Goal: Check status: Check status

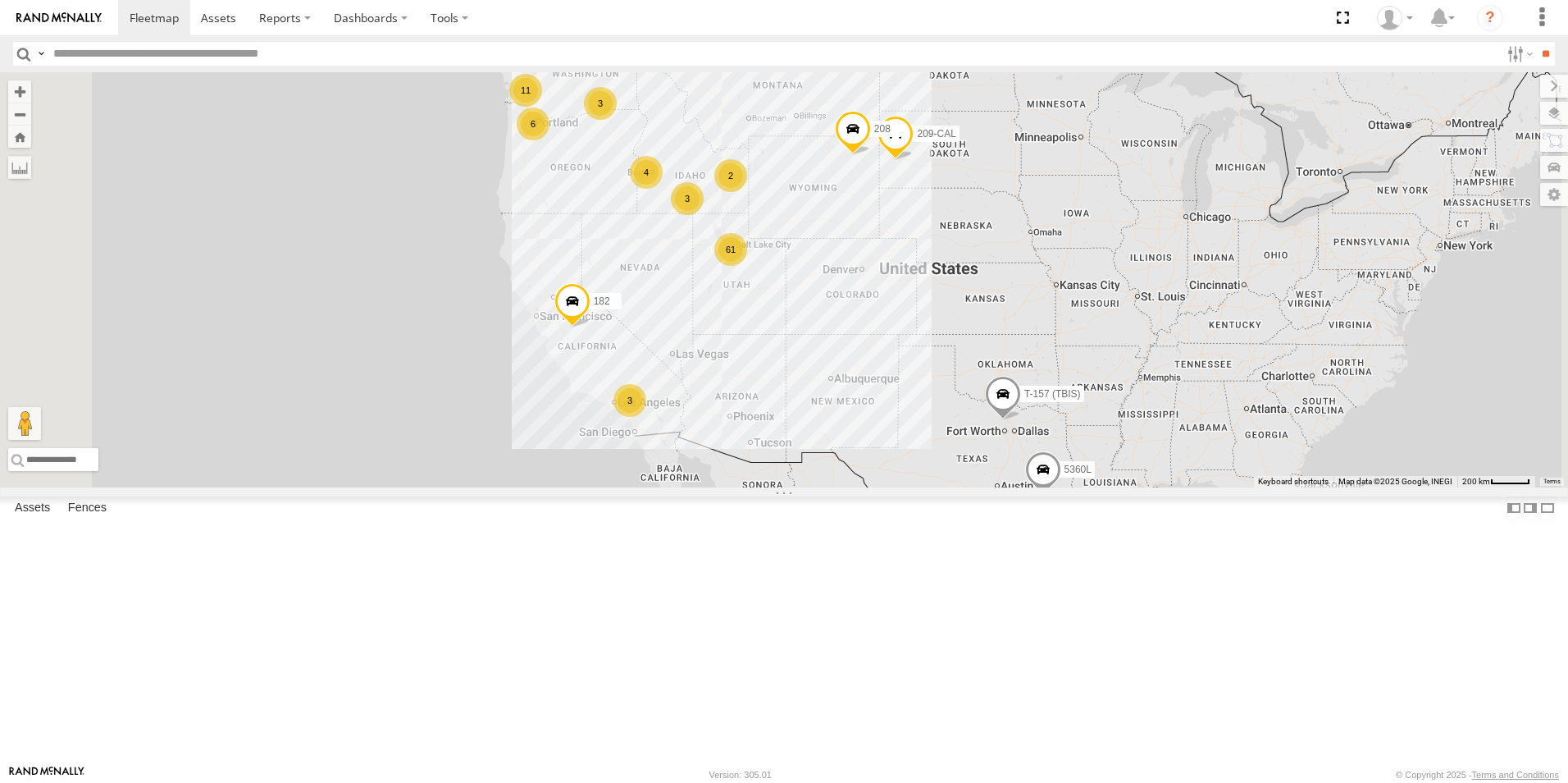
click at [542, 107] on div "11" at bounding box center [525, 90] width 33 height 33
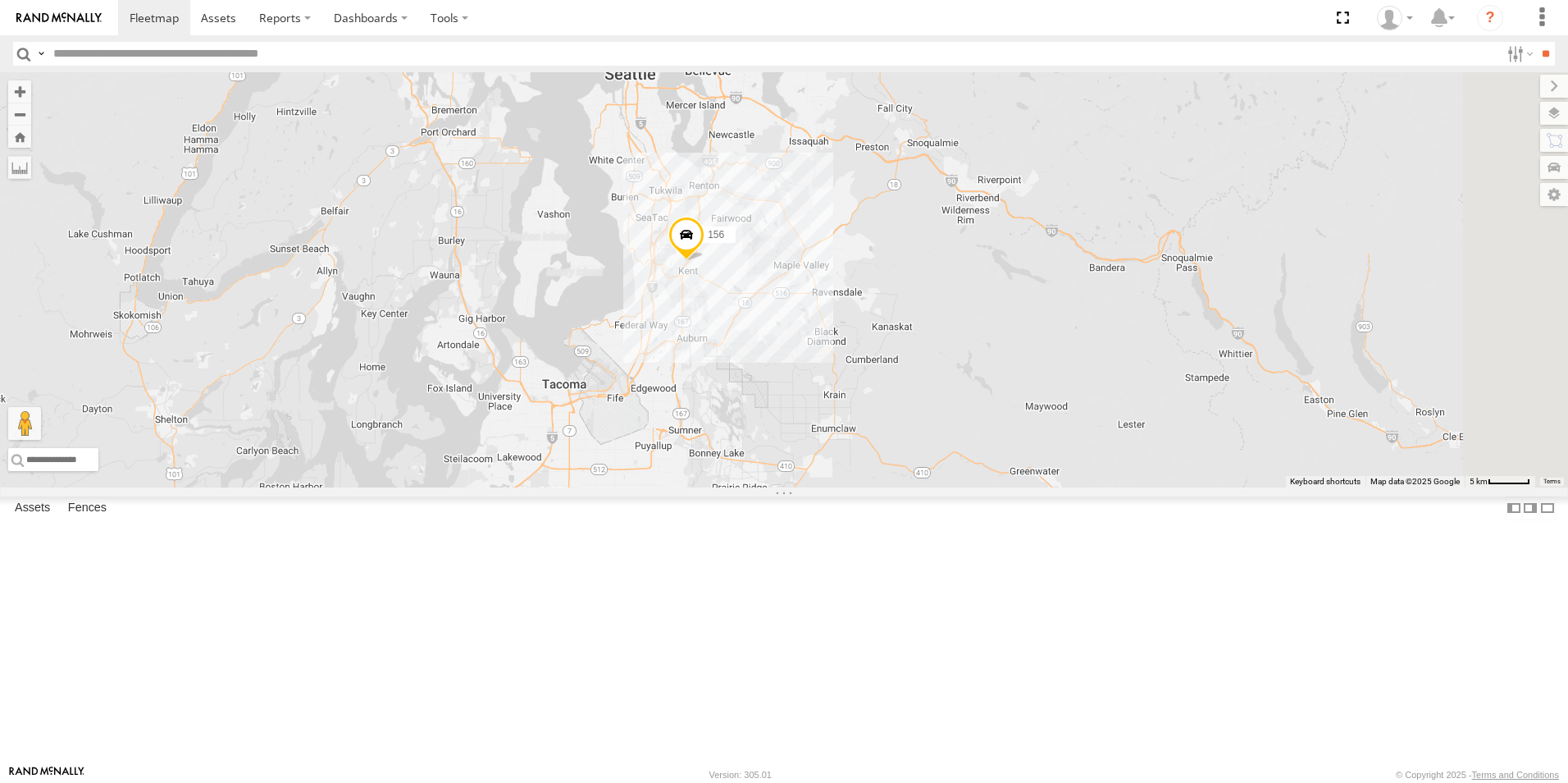
drag, startPoint x: 1197, startPoint y: 158, endPoint x: 837, endPoint y: 462, distance: 471.2
click at [837, 462] on div "5360L 208 182 T-157 (TBIS) 307W 209-CAL 10 156" at bounding box center [784, 280] width 1568 height 415
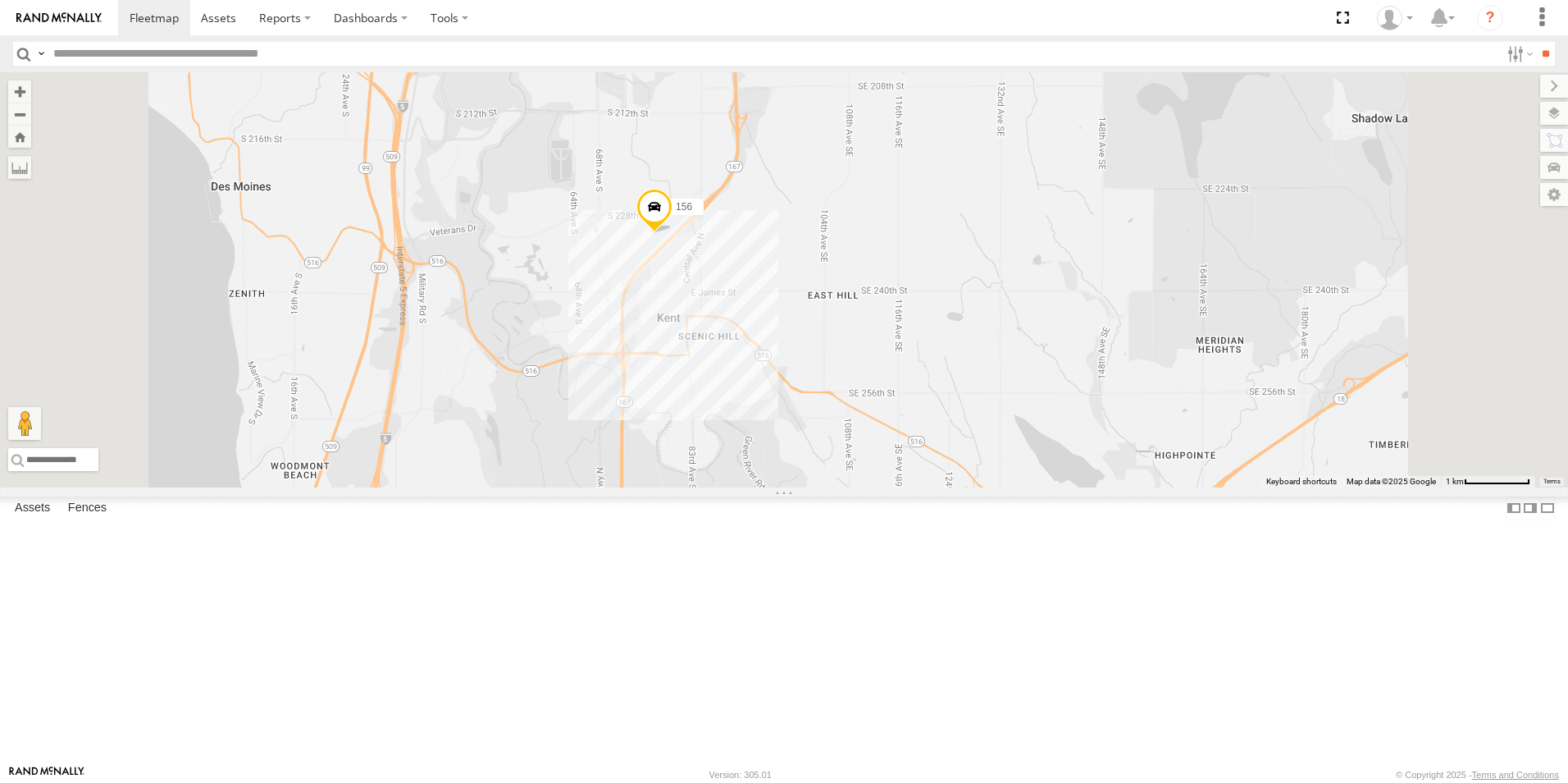
click at [861, 373] on div "5360L 208 182 T-157 (TBIS) 307W 209-CAL 156" at bounding box center [784, 280] width 1568 height 415
click at [602, 349] on div "5360L 208 182 T-157 (TBIS) 307W 209-CAL 156 Motor Oil Supply 1" at bounding box center [784, 280] width 1568 height 415
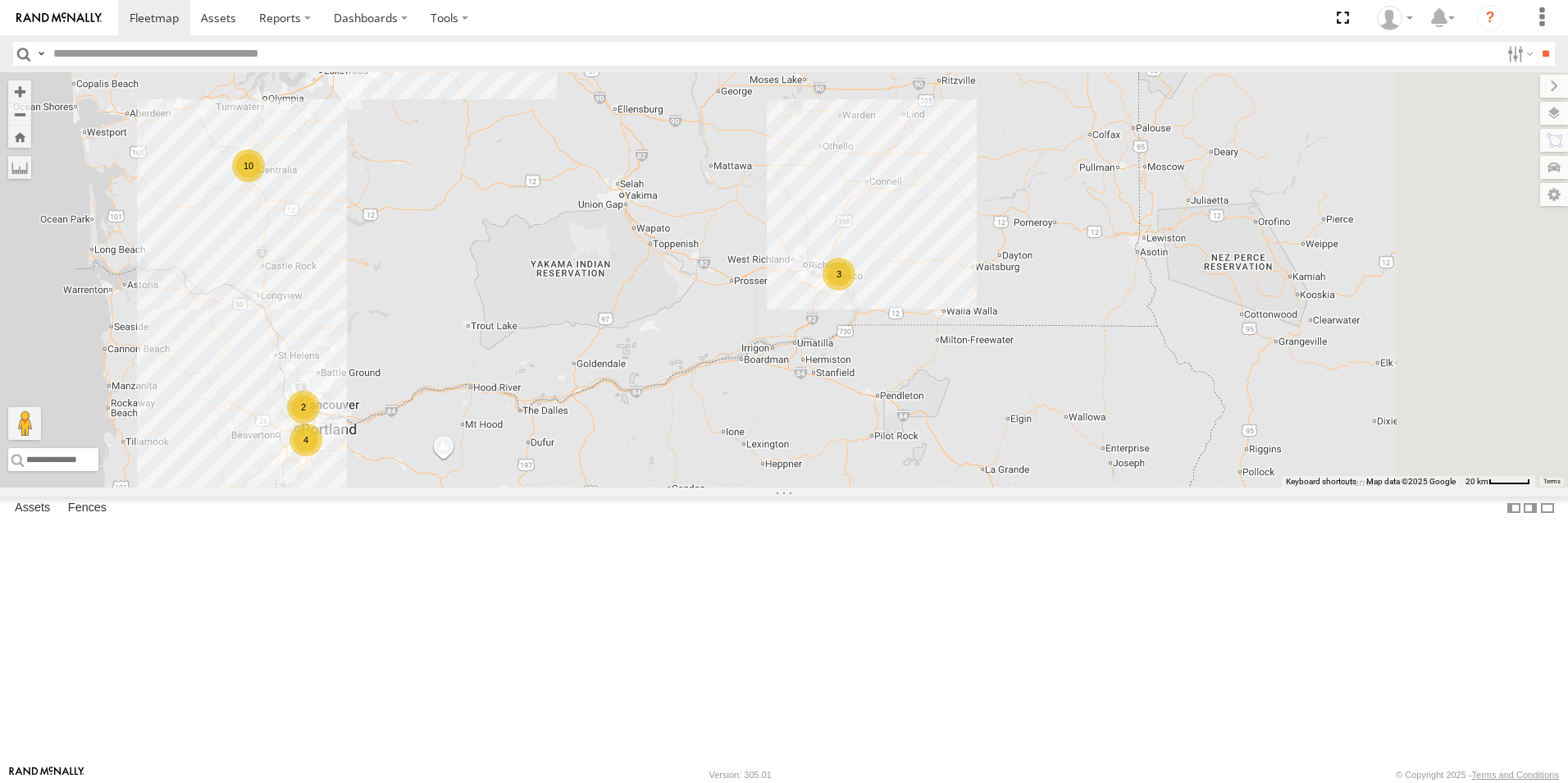
drag, startPoint x: 797, startPoint y: 492, endPoint x: 597, endPoint y: 286, distance: 287.1
click at [597, 286] on div "5360L 208 182 T-157 (TBIS) 307W 209-CAL 156 3 4 10 2" at bounding box center [784, 280] width 1568 height 415
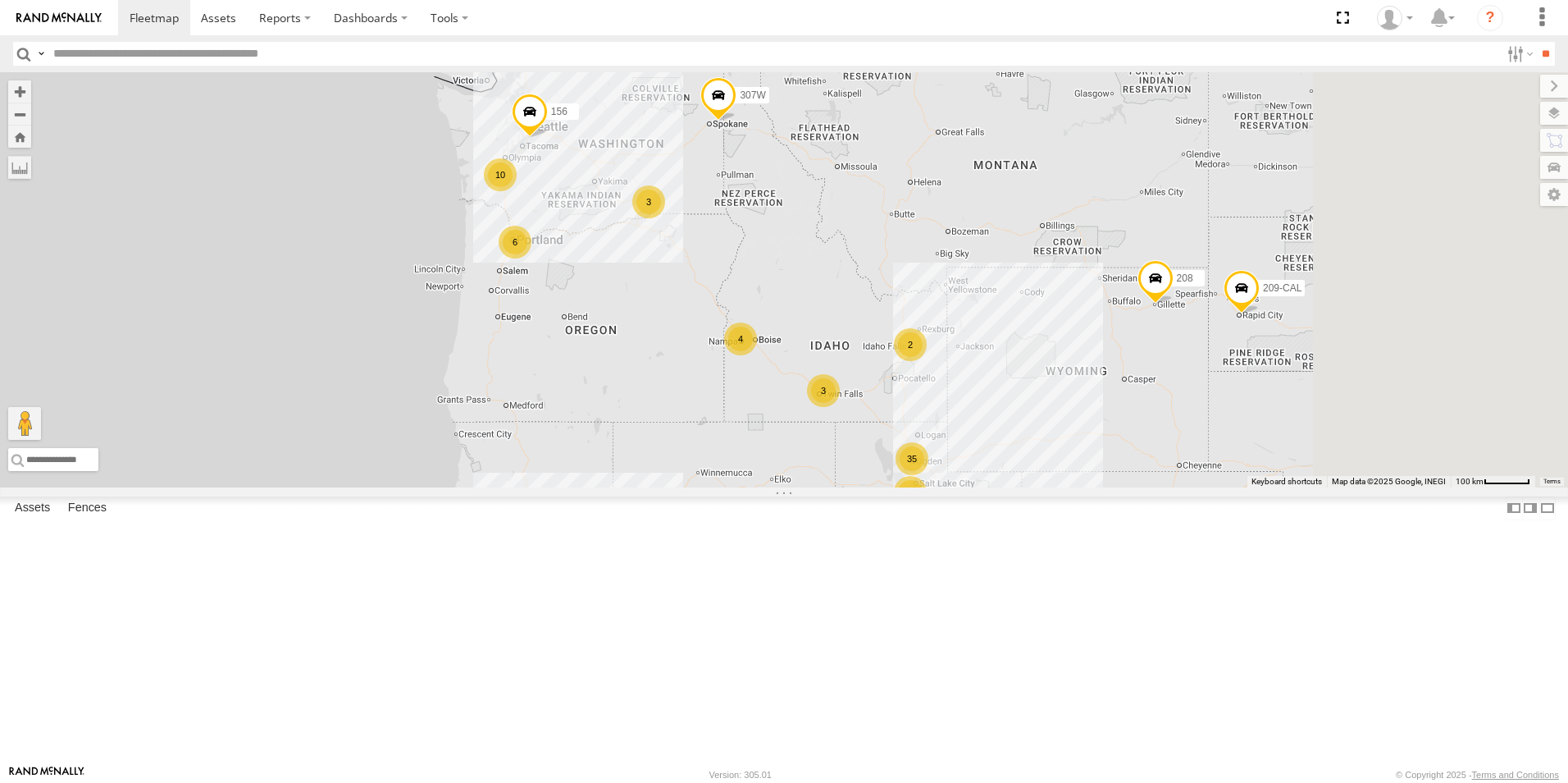
drag, startPoint x: 1353, startPoint y: 444, endPoint x: 952, endPoint y: 368, distance: 408.1
click at [952, 368] on div "5360L 208 182 T-157 (TBIS) 307W 209-CAL 156 26 35 3 6 10 4 2 3" at bounding box center [784, 280] width 1568 height 415
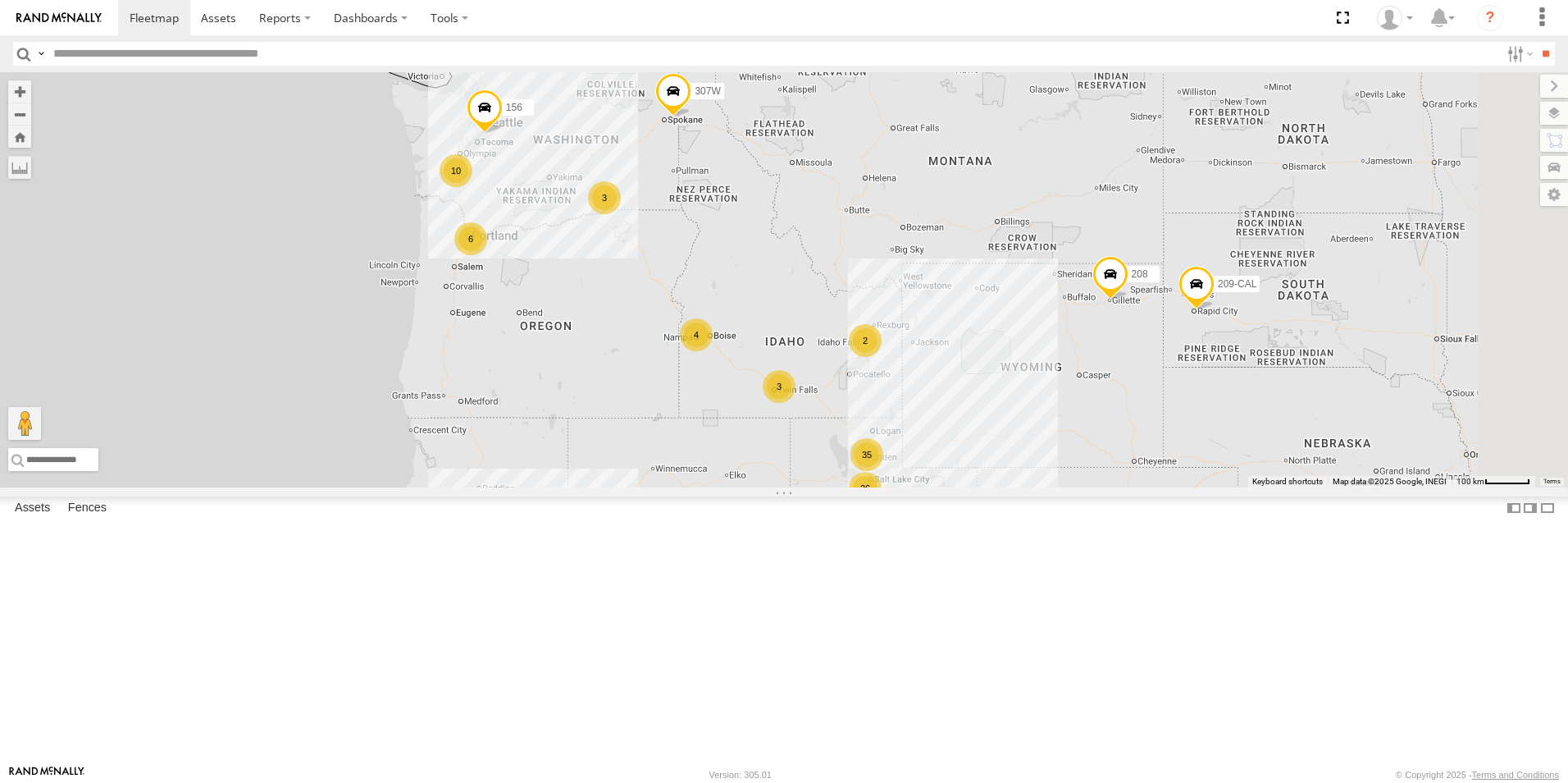
click at [796, 403] on div "3" at bounding box center [779, 386] width 33 height 33
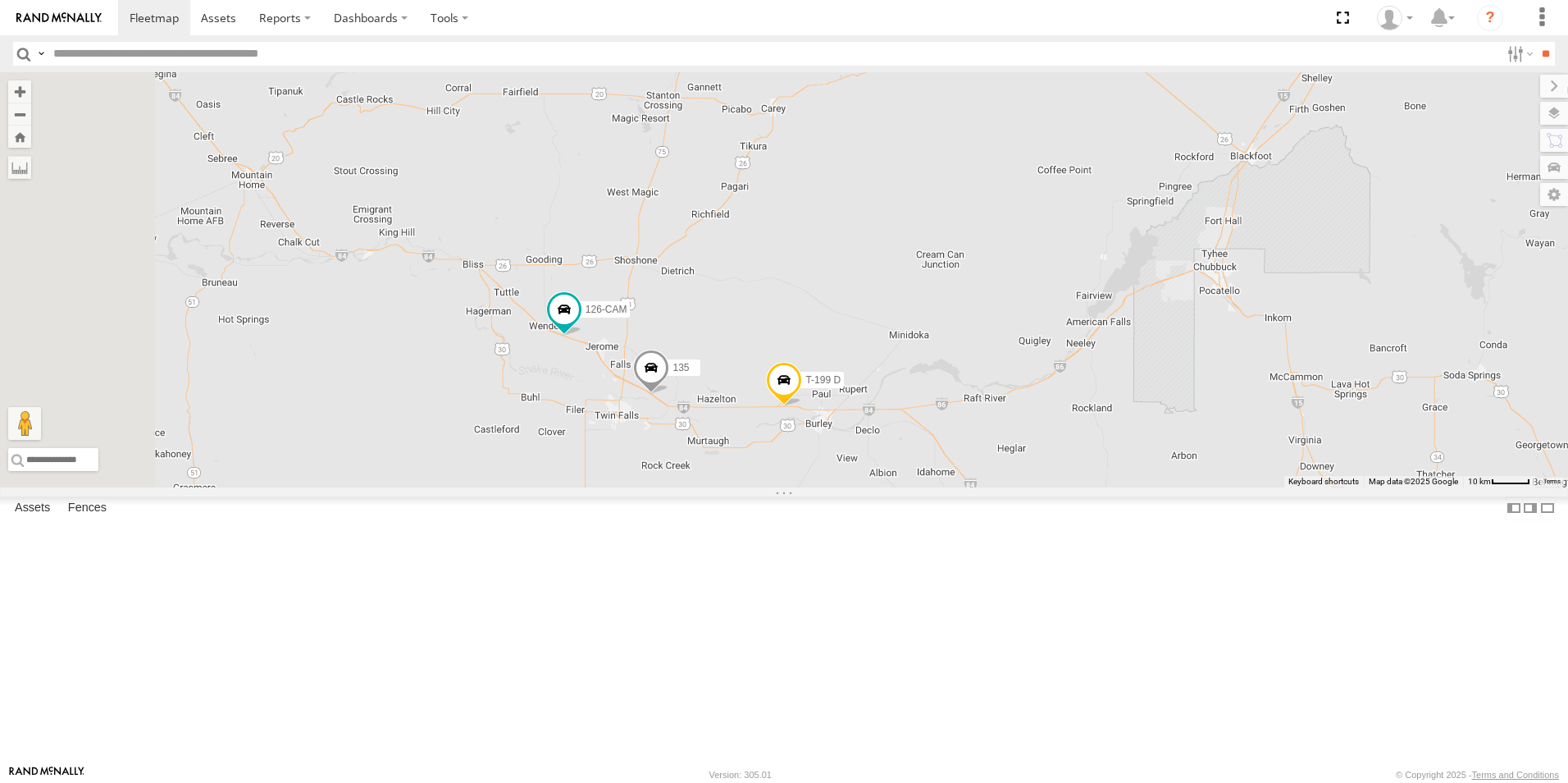
drag, startPoint x: 560, startPoint y: 489, endPoint x: 837, endPoint y: 546, distance: 282.8
click at [837, 488] on div "5360L 208 182 T-157 (TBIS) 307W 209-CAL 156 135 126-CAM T-199 D 2" at bounding box center [784, 280] width 1568 height 415
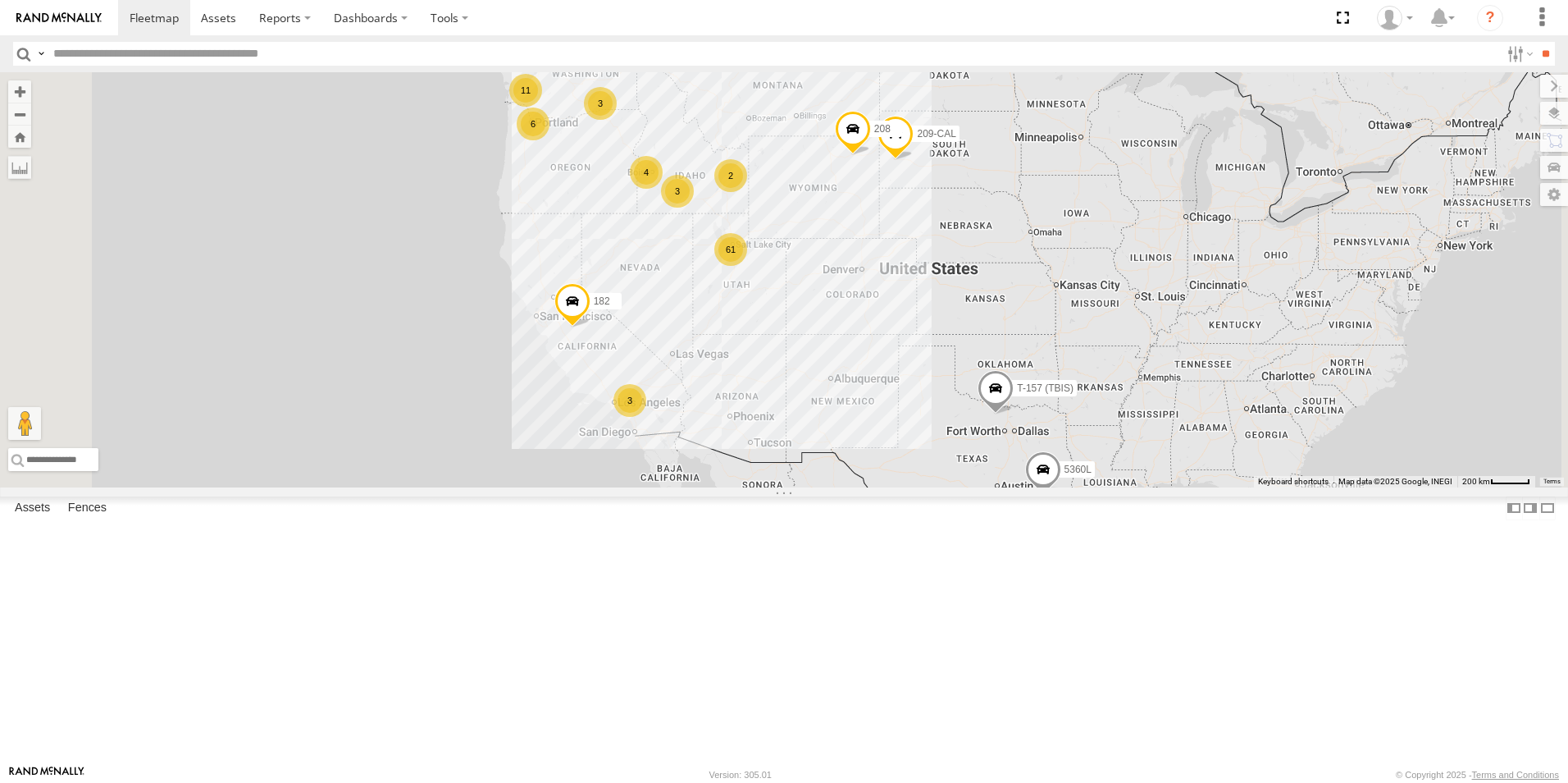
click at [694, 208] on div "3" at bounding box center [677, 191] width 33 height 33
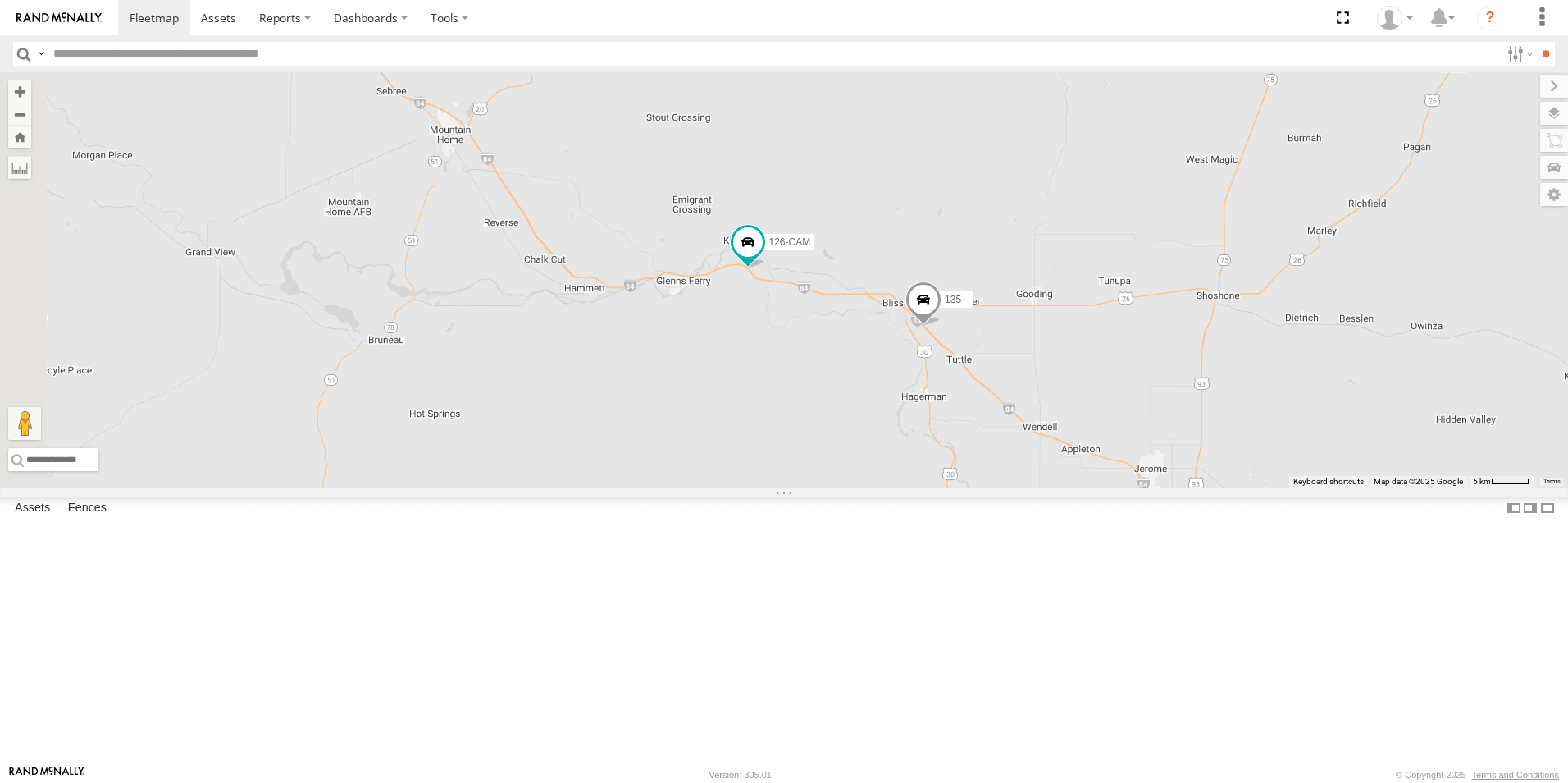
drag, startPoint x: 620, startPoint y: 348, endPoint x: 972, endPoint y: 497, distance: 382.2
click at [972, 488] on div "5360L 208 182 T-157 (TBIS) 307W 209-CAL 135 126-CAM T-199 D" at bounding box center [784, 280] width 1568 height 415
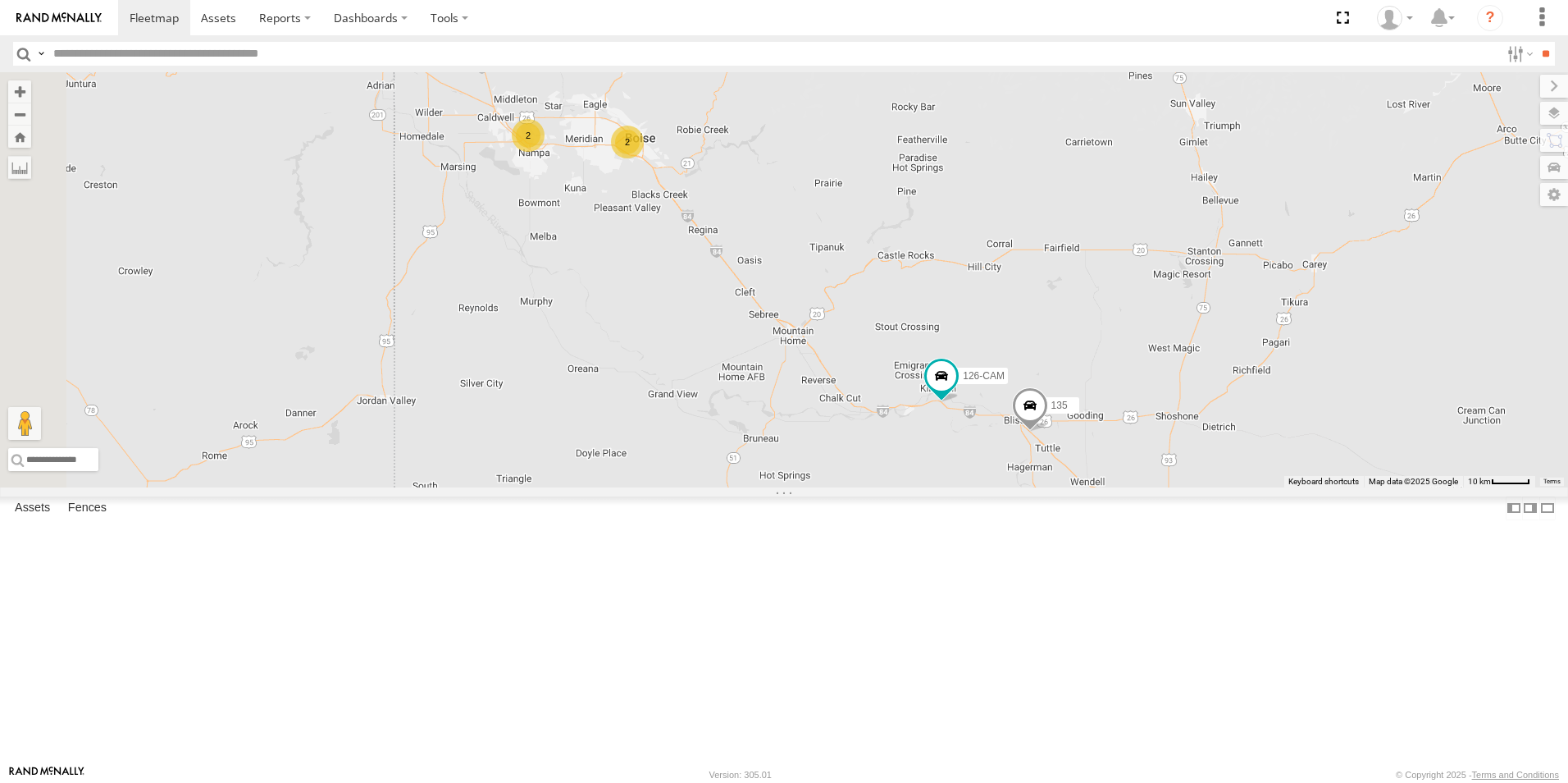
drag, startPoint x: 671, startPoint y: 384, endPoint x: 862, endPoint y: 475, distance: 211.6
click at [862, 475] on div "5360L 208 182 T-157 (TBIS) 307W 209-CAL 135 126-CAM T-199 D 2 2" at bounding box center [784, 280] width 1568 height 415
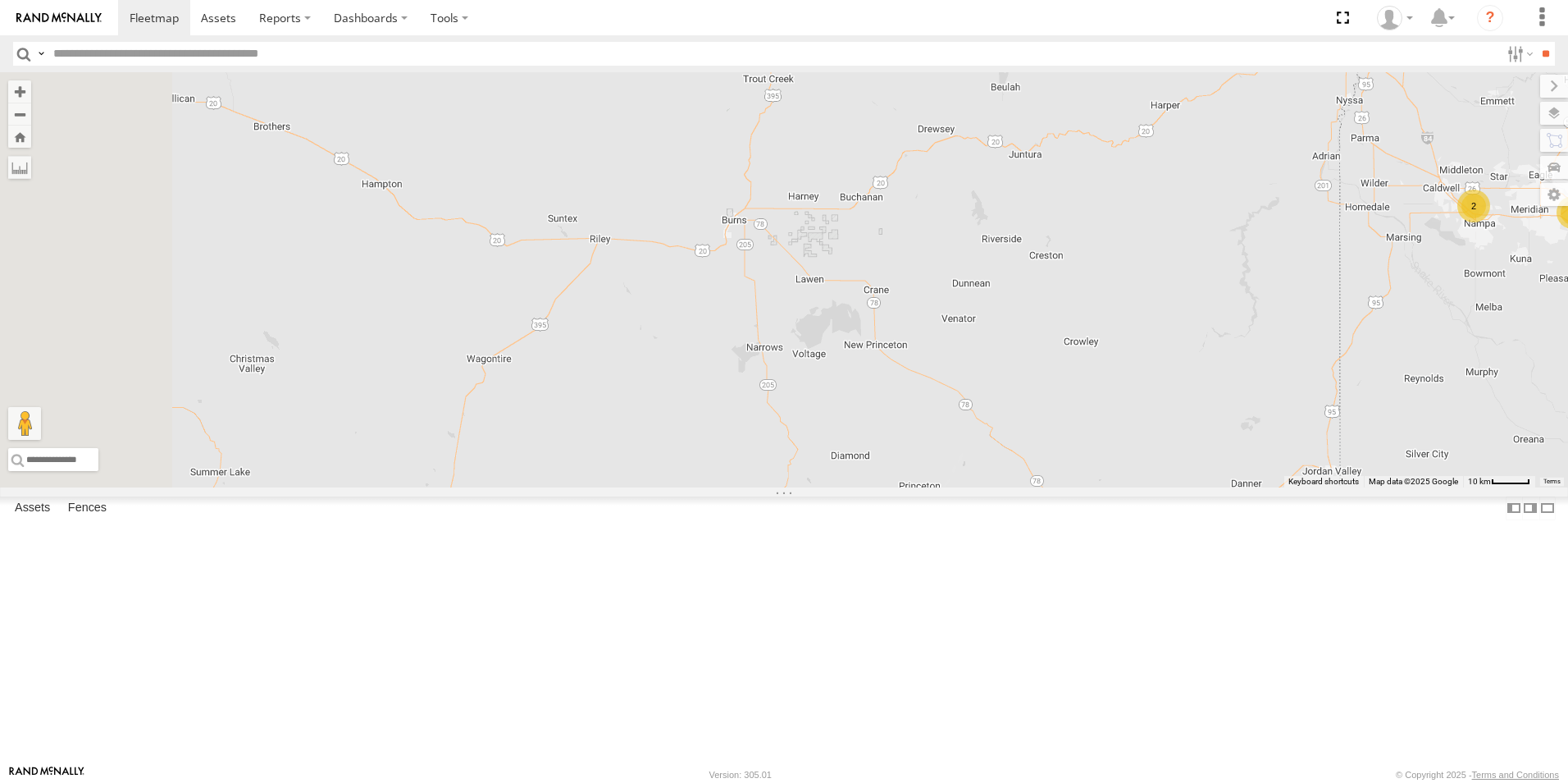
drag, startPoint x: 496, startPoint y: 325, endPoint x: 1462, endPoint y: 396, distance: 968.6
click at [1462, 396] on div "5360L 208 182 T-157 (TBIS) 307W 209-CAL 135 126-CAM T-199 D 2 2" at bounding box center [784, 280] width 1568 height 415
